Goal: Find specific page/section: Find specific page/section

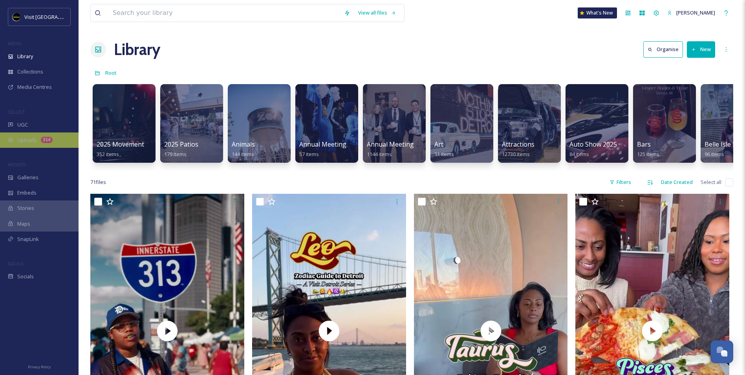
click at [27, 138] on span "Uploads" at bounding box center [27, 139] width 20 height 7
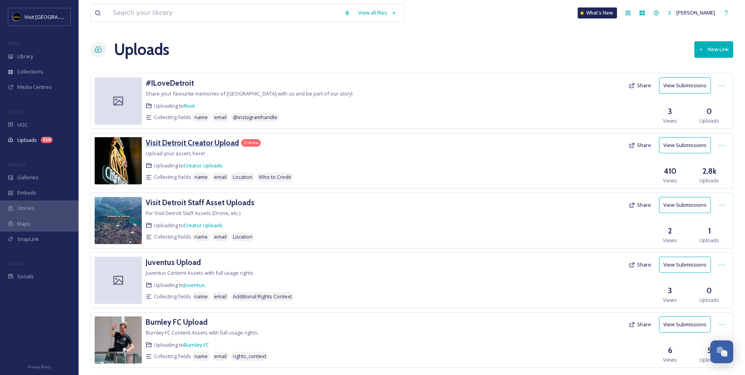
click at [196, 143] on h3 "Visit Detroit Creator Upload" at bounding box center [193, 142] width 94 height 9
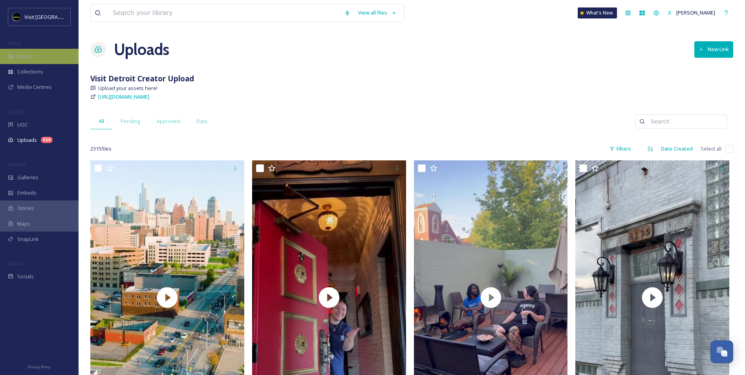
click at [32, 61] on div "Library" at bounding box center [39, 56] width 79 height 15
